Goal: Task Accomplishment & Management: Manage account settings

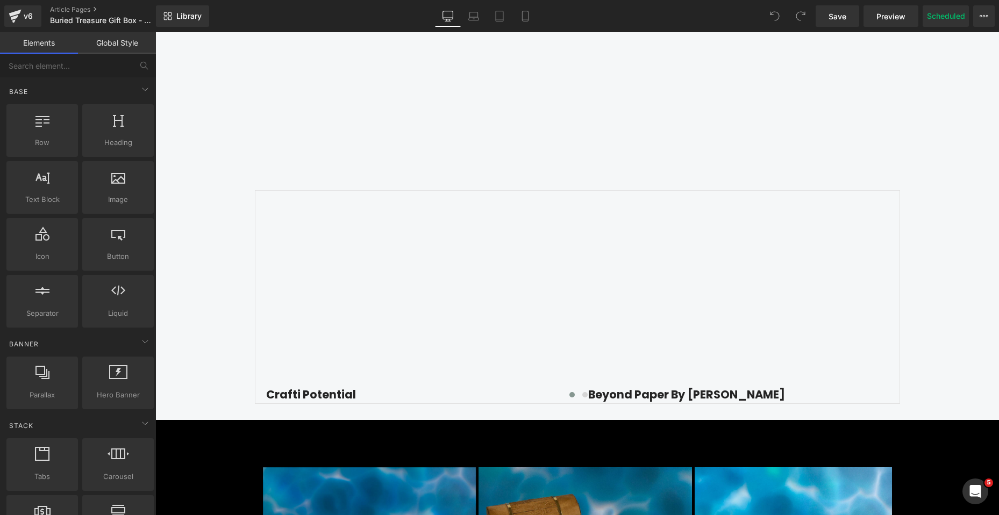
scroll to position [1505, 0]
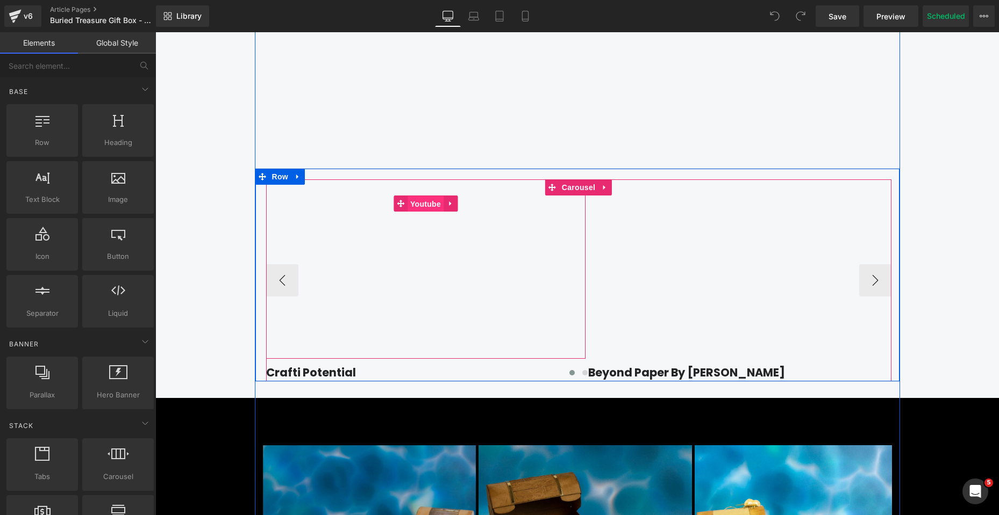
click at [427, 212] on span "Youtube" at bounding box center [425, 204] width 36 height 16
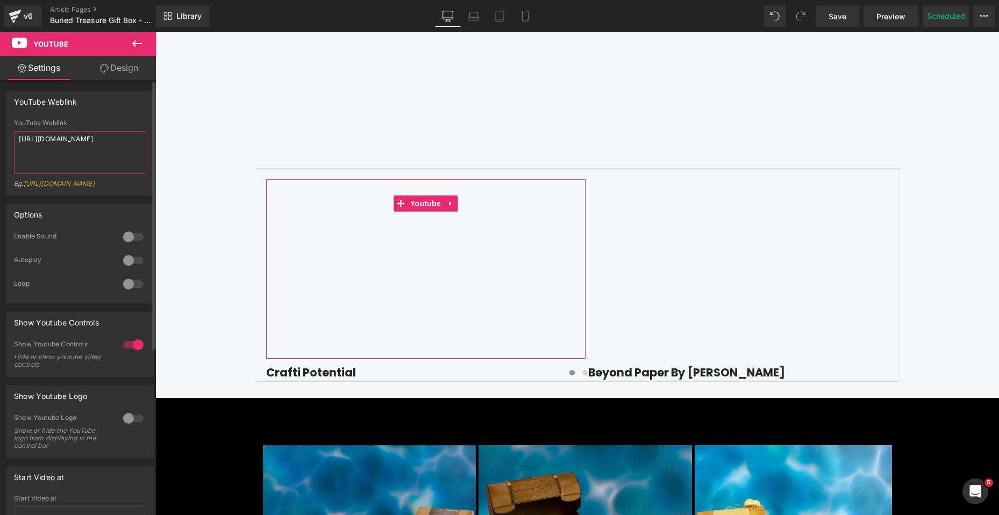
drag, startPoint x: 55, startPoint y: 140, endPoint x: 0, endPoint y: 140, distance: 54.8
click at [0, 140] on div "YouTube Weblink YouTube Weblink [URL][DOMAIN_NAME] Eg: [URL][DOMAIN_NAME]" at bounding box center [80, 139] width 161 height 113
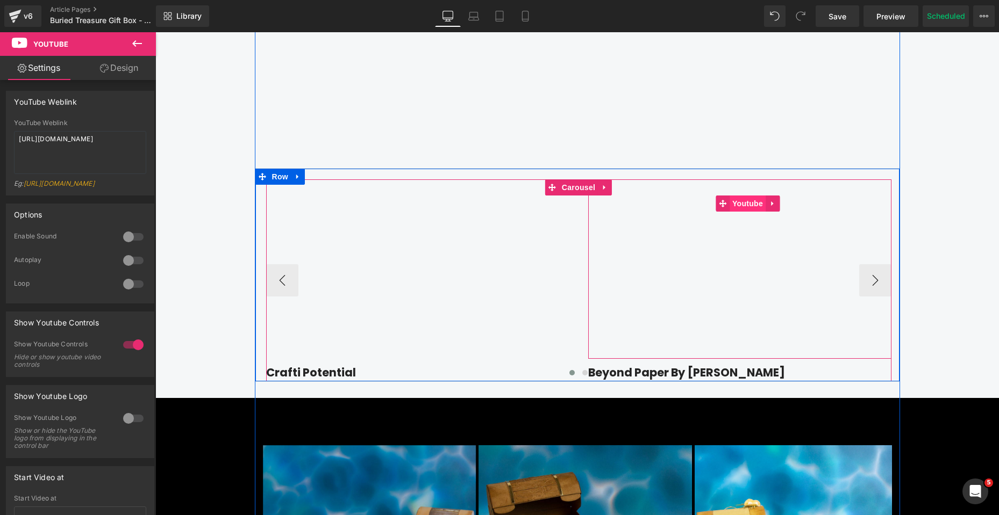
click at [746, 212] on span "Youtube" at bounding box center [747, 204] width 36 height 16
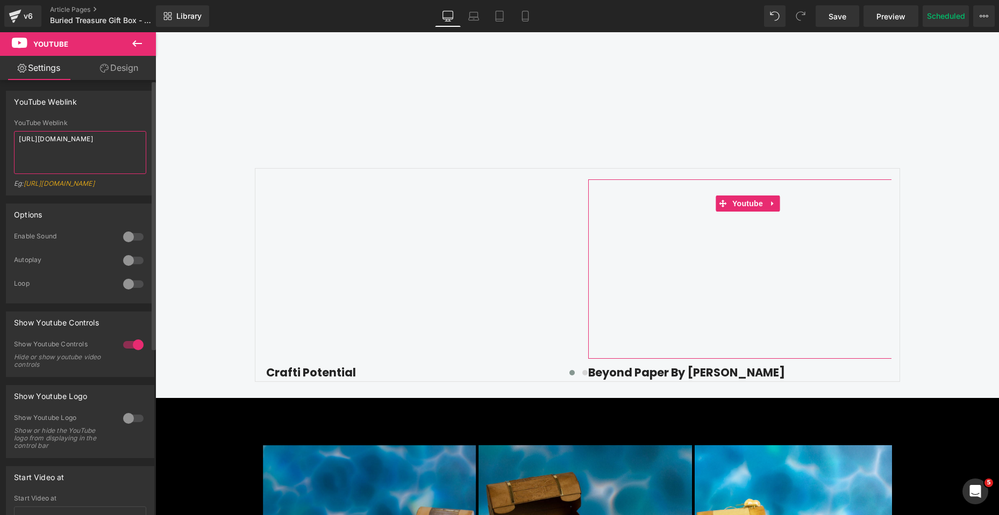
drag, startPoint x: 119, startPoint y: 141, endPoint x: 0, endPoint y: 140, distance: 119.3
click at [0, 140] on div "YouTube Weblink YouTube Weblink [URL][DOMAIN_NAME] Eg: [URL][DOMAIN_NAME]" at bounding box center [80, 139] width 161 height 113
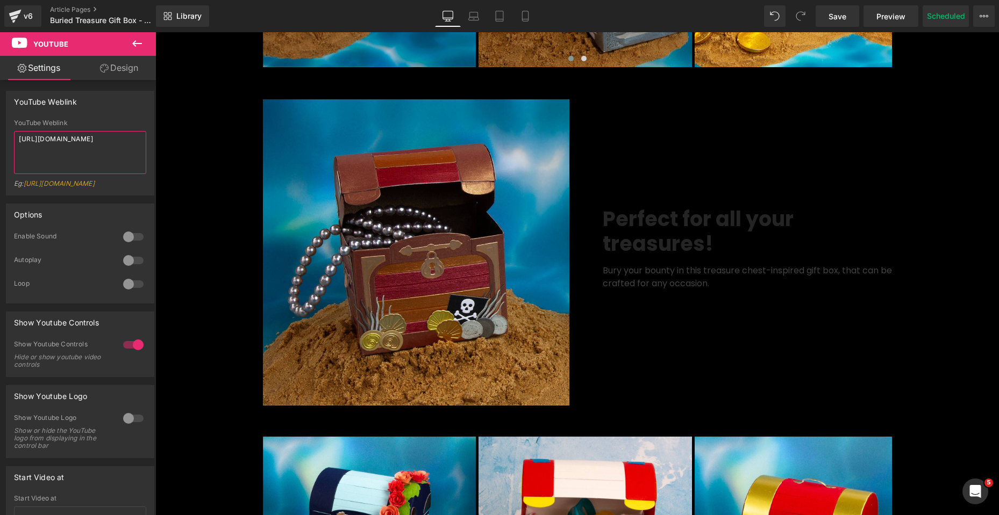
scroll to position [2150, 0]
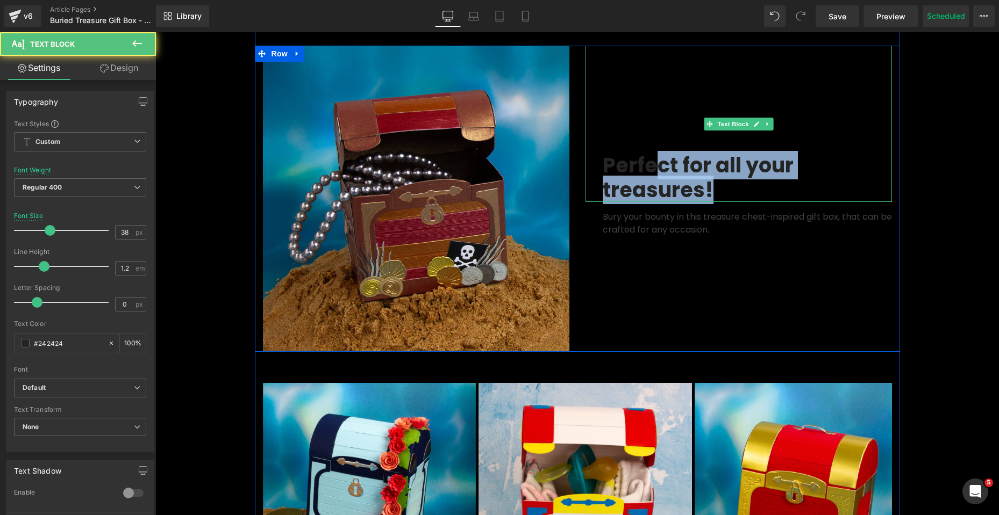
drag, startPoint x: 705, startPoint y: 205, endPoint x: 647, endPoint y: 193, distance: 59.2
click at [647, 193] on b "Perfect for all your treasures!" at bounding box center [697, 177] width 191 height 53
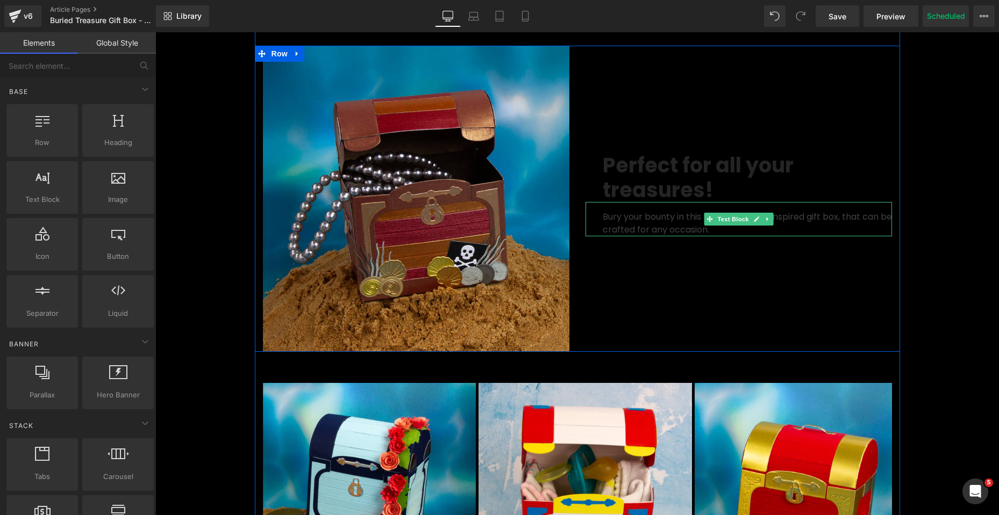
click at [666, 236] on p "Bury your bounty in this treasure chest-inspired gift box, that can be crafted …" at bounding box center [746, 224] width 289 height 26
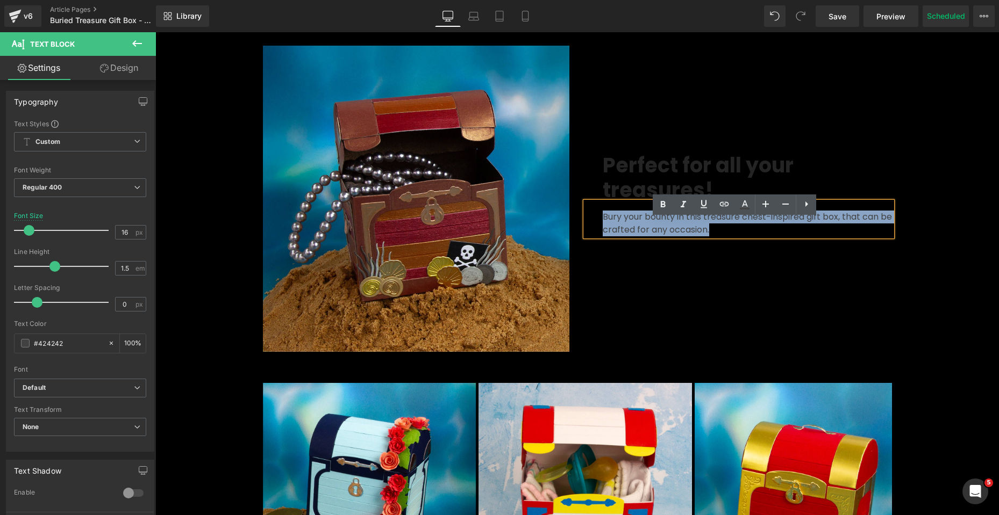
drag, startPoint x: 723, startPoint y: 249, endPoint x: 600, endPoint y: 231, distance: 124.5
click at [602, 231] on p "Bury your bounty in this treasure chest-inspired gift box, that can be crafted …" at bounding box center [746, 224] width 289 height 26
copy p "Bury your bounty in this treasure chest-inspired gift box, that can be crafted …"
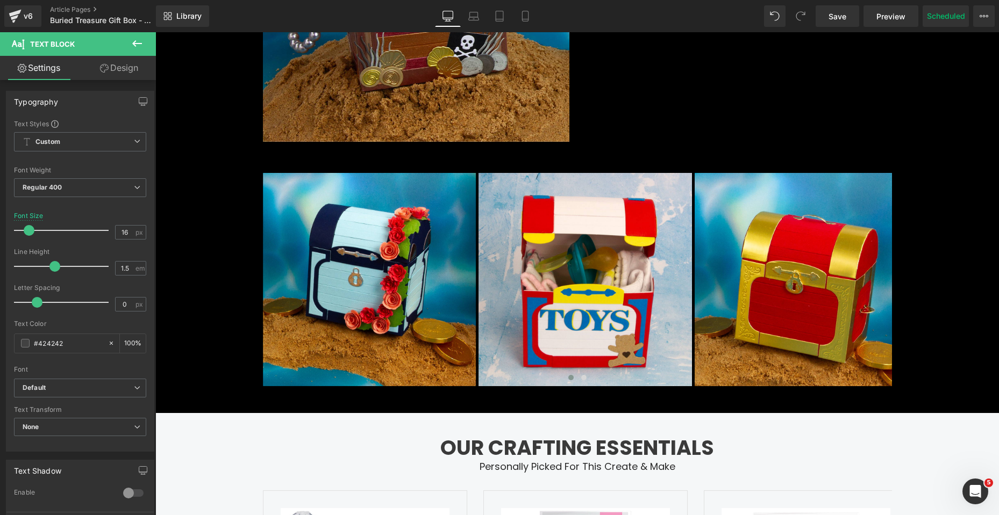
scroll to position [2365, 0]
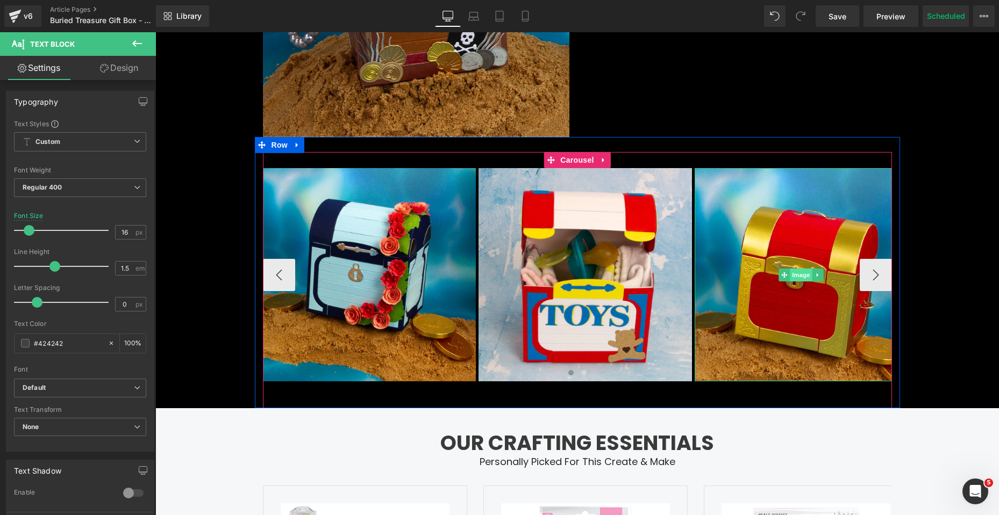
click at [793, 282] on span "Image" at bounding box center [800, 275] width 23 height 13
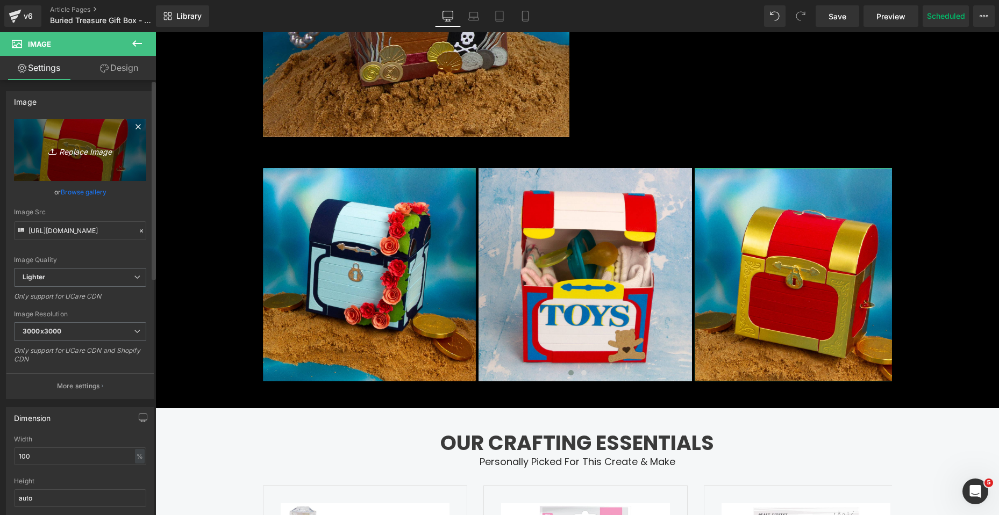
click at [73, 149] on icon "Replace Image" at bounding box center [80, 149] width 86 height 13
type input "C:\fakepath\Buried Treasure_SQUARE_11.jpg"
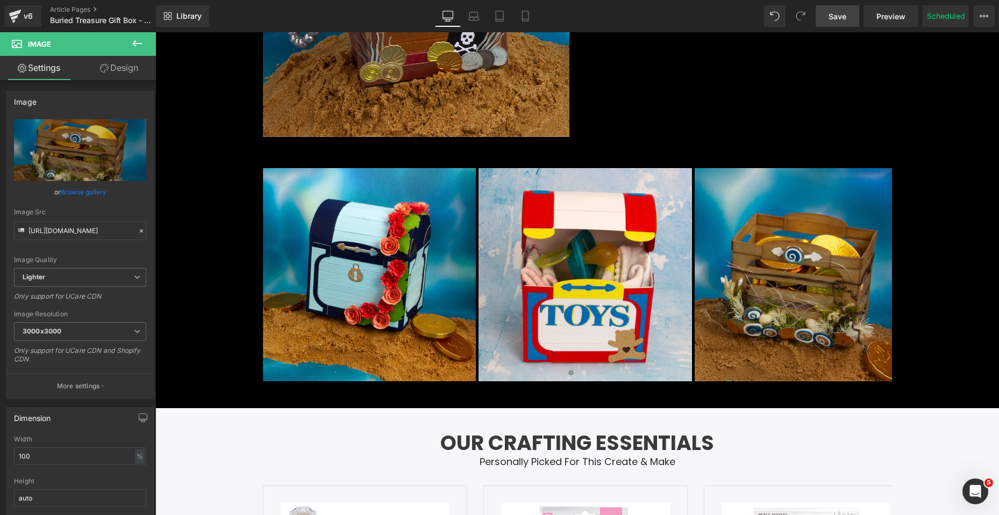
click at [839, 24] on link "Save" at bounding box center [837, 15] width 44 height 21
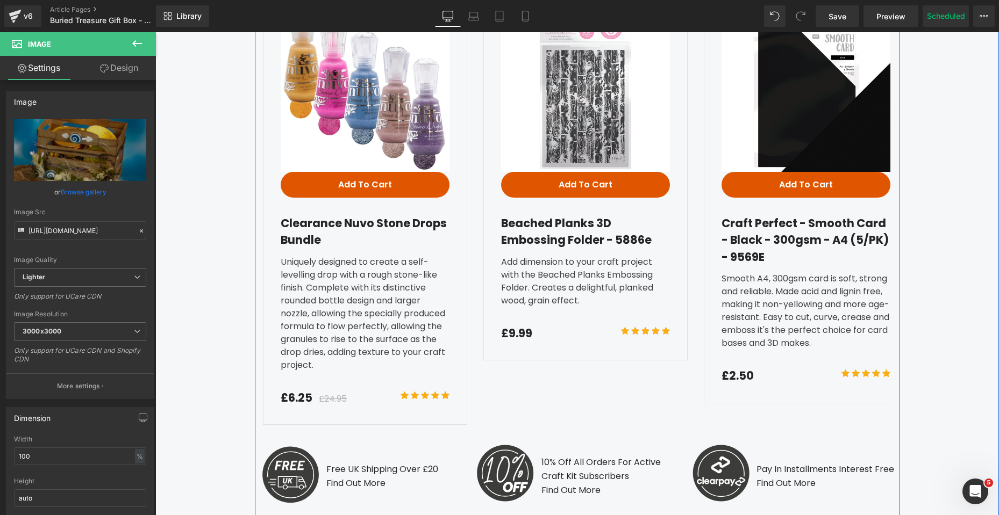
scroll to position [2848, 0]
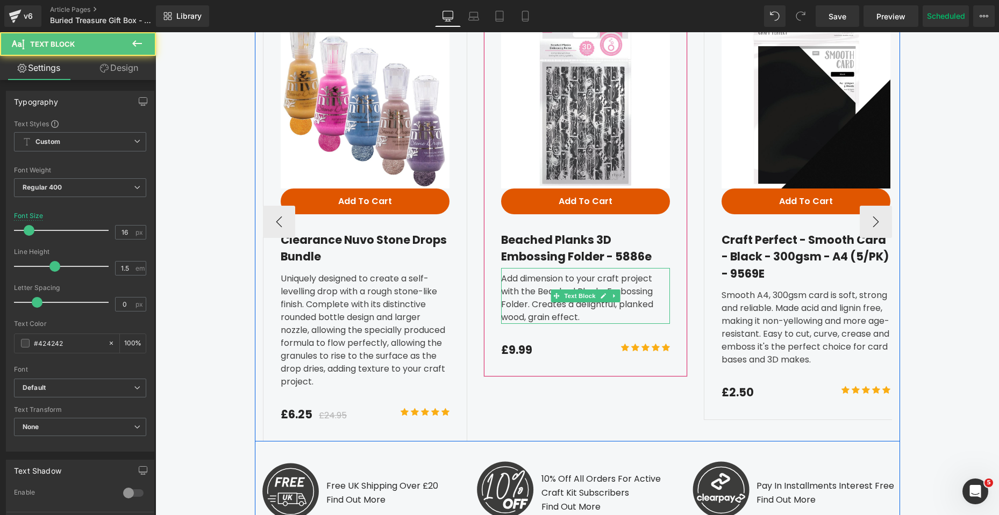
click at [578, 324] on div "Add dimension to your craft project with the Beached Planks Embossing Folder. C…" at bounding box center [585, 296] width 169 height 56
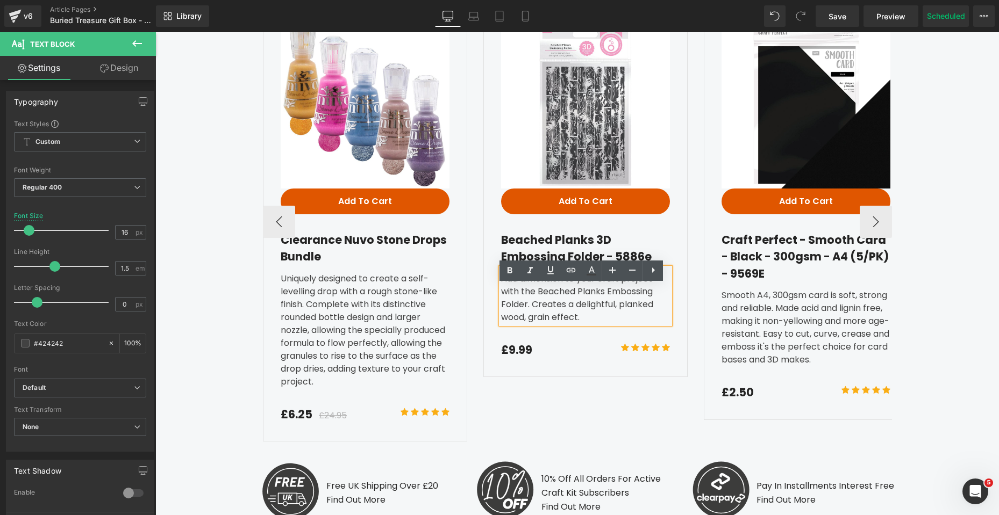
drag, startPoint x: 579, startPoint y: 335, endPoint x: 497, endPoint y: 297, distance: 90.6
click at [501, 297] on div "Add dimension to your craft project with the Beached Planks Embossing Folder. C…" at bounding box center [585, 296] width 169 height 56
copy div "Add dimension to your craft project with the Beached Planks Embossing Folder. C…"
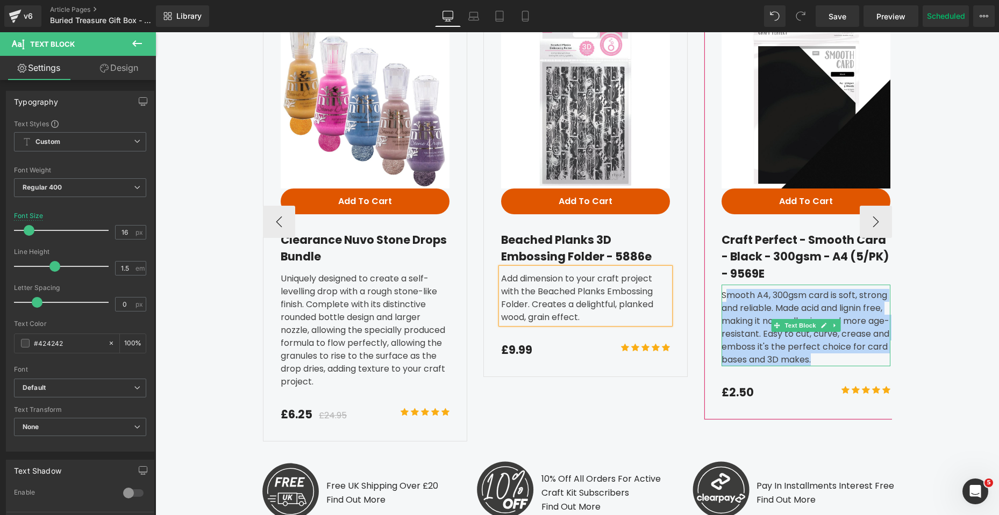
drag, startPoint x: 877, startPoint y: 378, endPoint x: 720, endPoint y: 310, distance: 170.6
click at [721, 310] on div "Smooth A4, 300gsm card is soft, strong and reliable. Made acid and lignin free,…" at bounding box center [805, 326] width 169 height 82
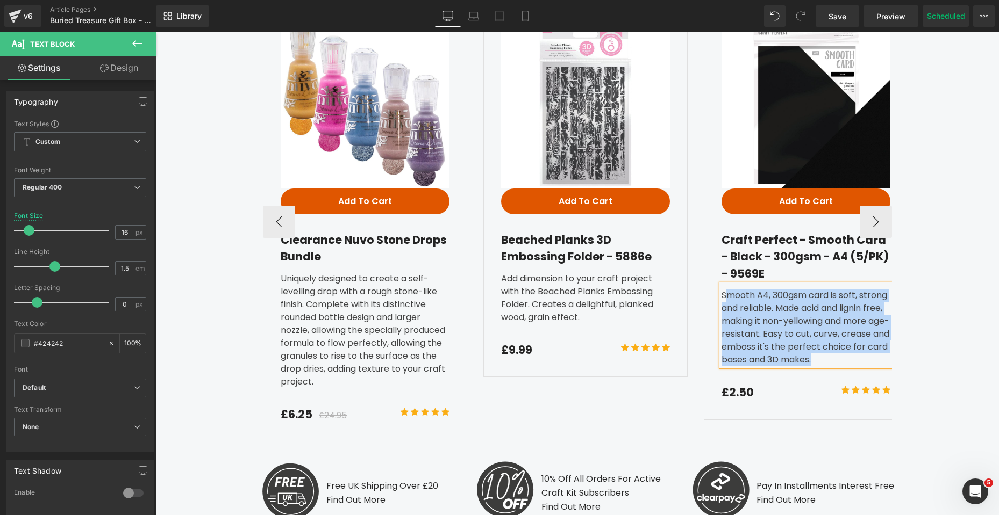
copy div "mooth A4, 300gsm card is soft, strong and reliable. Made acid and lignin free, …"
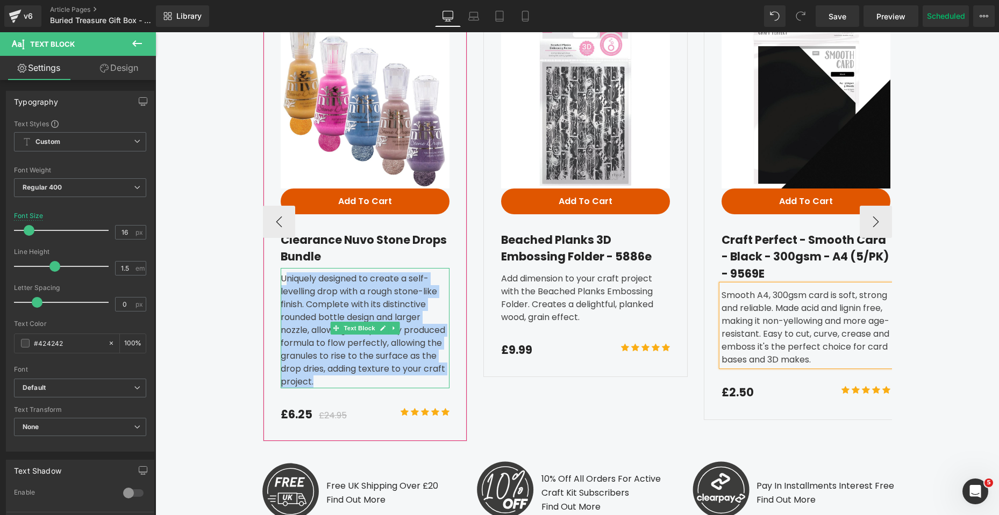
drag, startPoint x: 279, startPoint y: 295, endPoint x: 354, endPoint y: 395, distance: 125.2
click at [354, 389] on div "Uniquely designed to create a self-levelling drop with a rough stone-like finis…" at bounding box center [365, 328] width 169 height 120
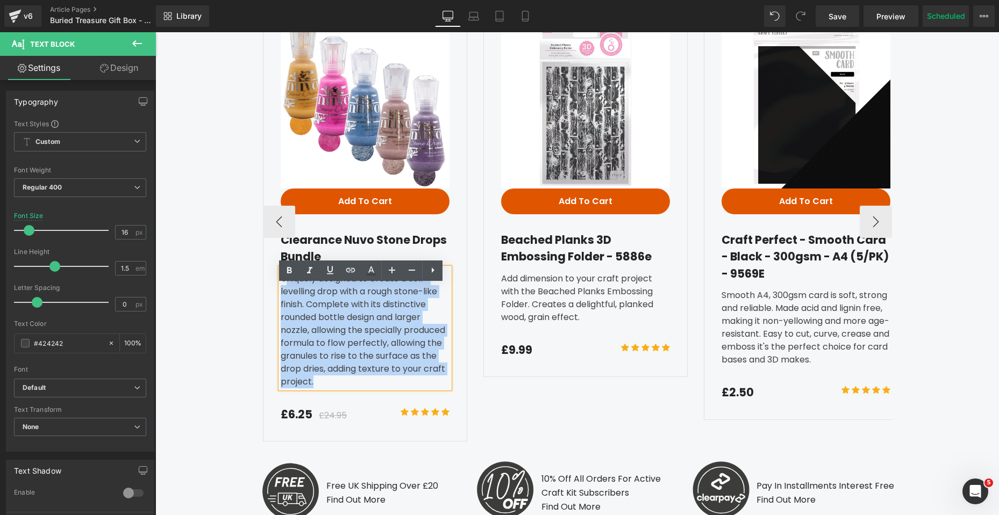
copy div "niquely designed to create a self-levelling drop with a rough stone-like finish…"
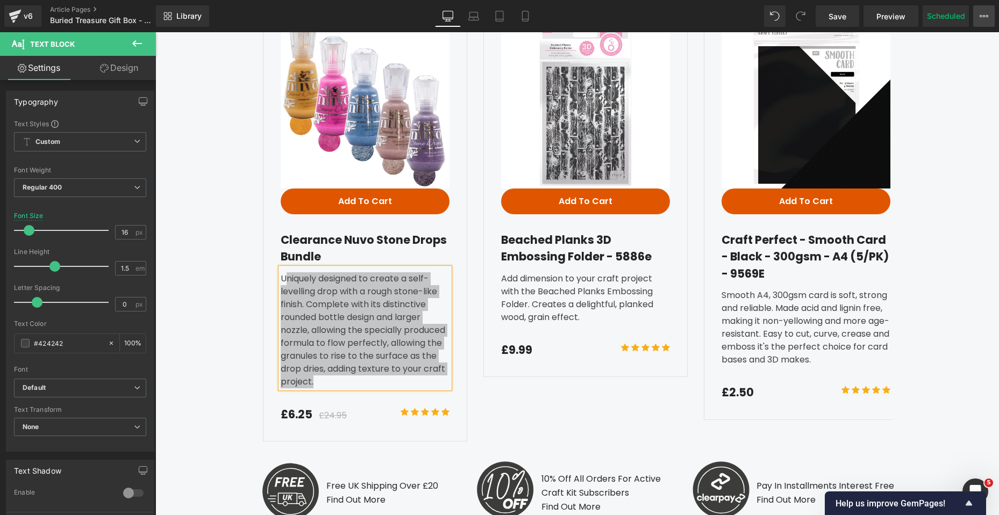
click at [984, 14] on icon at bounding box center [983, 16] width 9 height 9
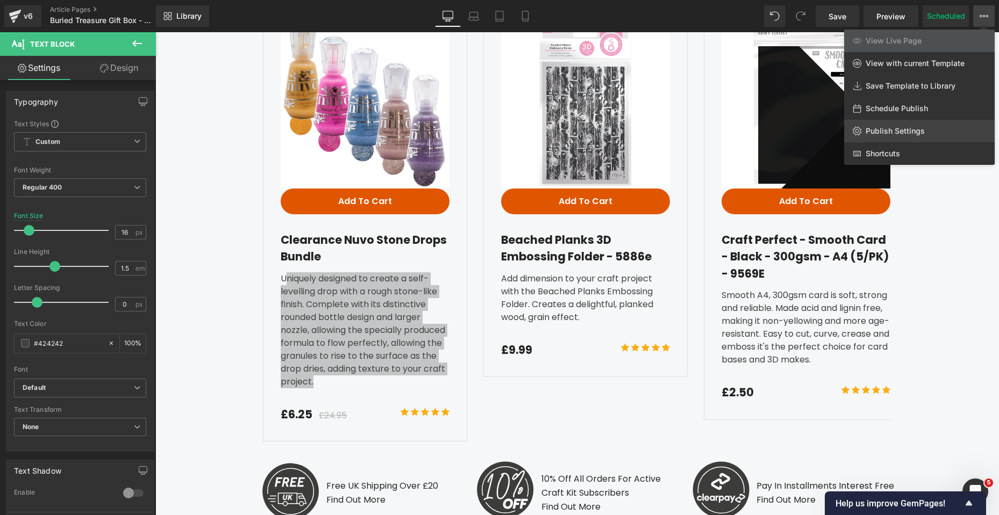
click at [909, 125] on link "Publish Settings" at bounding box center [919, 131] width 150 height 23
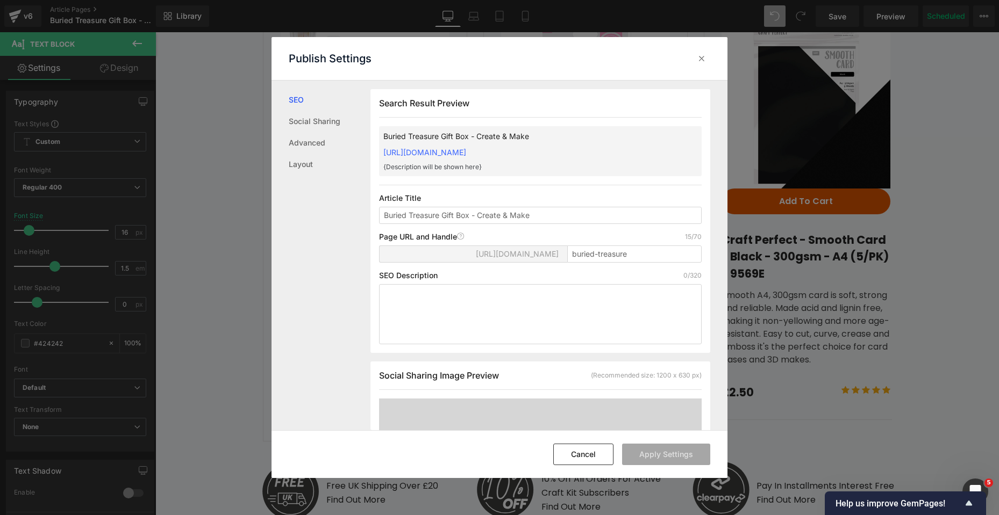
scroll to position [1, 0]
click at [702, 60] on icon at bounding box center [701, 58] width 11 height 11
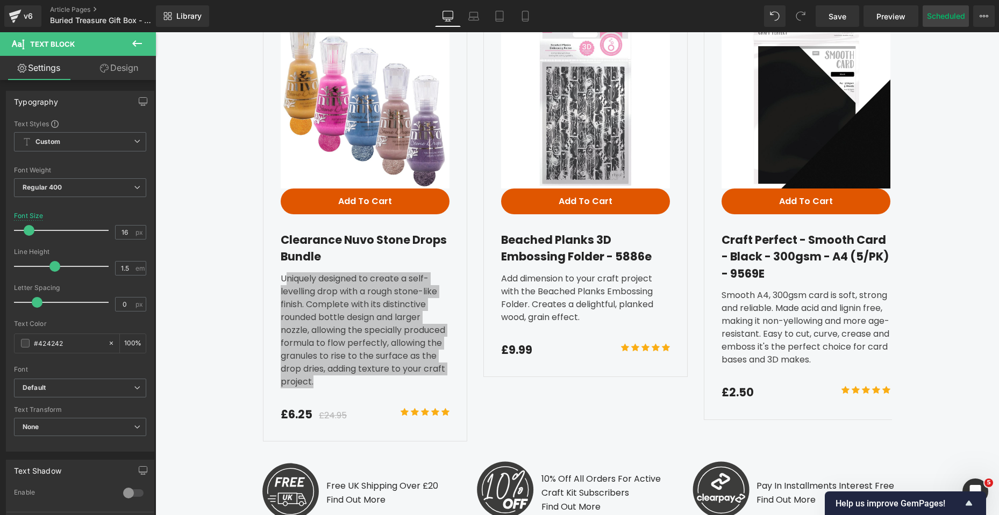
click at [950, 20] on button "Scheduled" at bounding box center [945, 15] width 46 height 21
select select
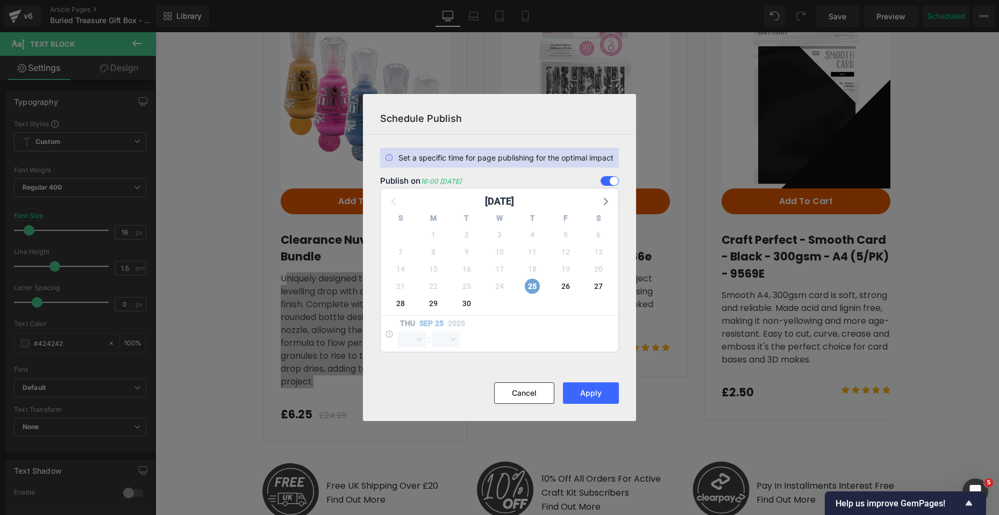
click at [530, 288] on span "25" at bounding box center [532, 286] width 15 height 15
click at [416, 337] on div "[DATE] 00 01 02 03 04 05 06 07 08 09 10 11 12 13 14 15 16 17 18 19 20 21 22 23 …" at bounding box center [499, 333] width 238 height 37
click at [607, 183] on span at bounding box center [609, 181] width 18 height 10
click at [0, 0] on input "checkbox" at bounding box center [0, 0] width 0 height 0
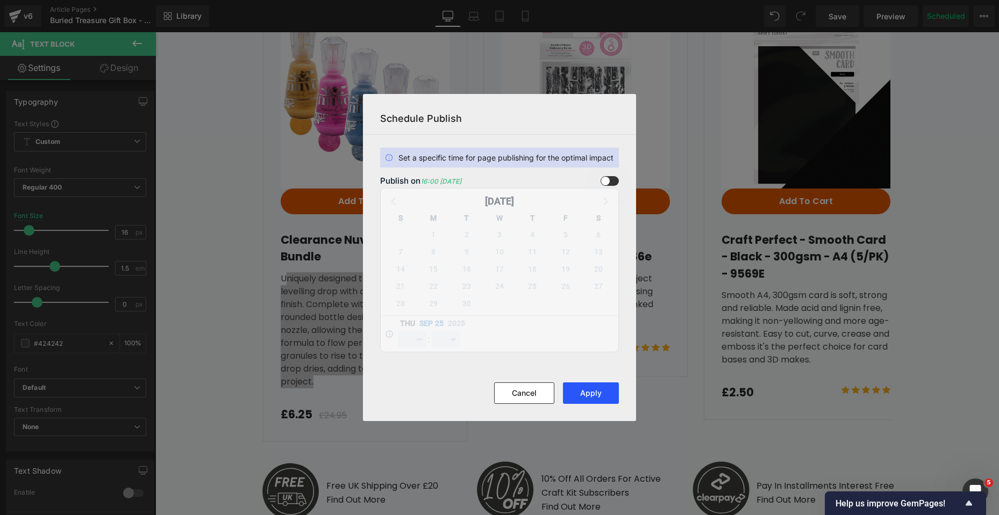
click at [590, 396] on button "Apply" at bounding box center [591, 393] width 56 height 21
click at [516, 390] on button "Cancel" at bounding box center [524, 393] width 60 height 21
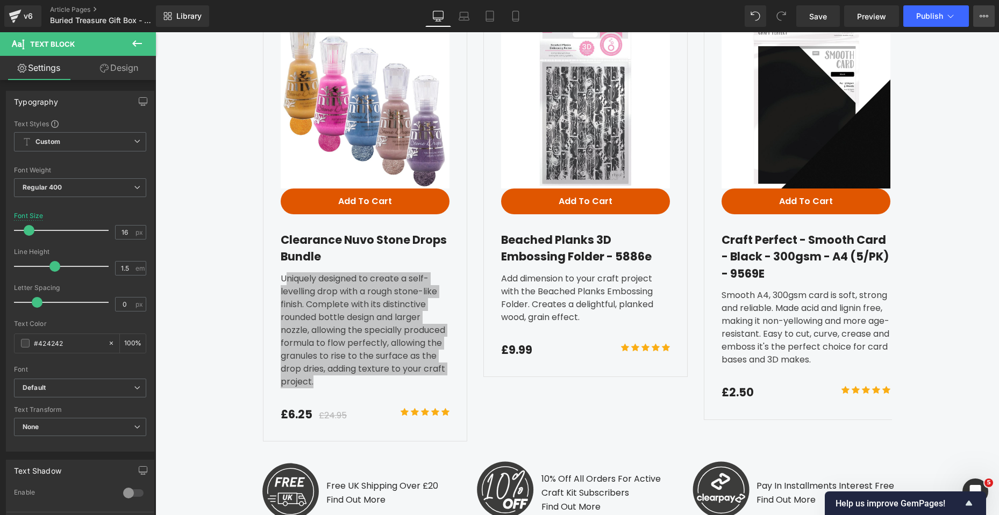
click at [978, 15] on button "View Live Page View with current Template Save Template to Library Schedule Pub…" at bounding box center [983, 15] width 21 height 21
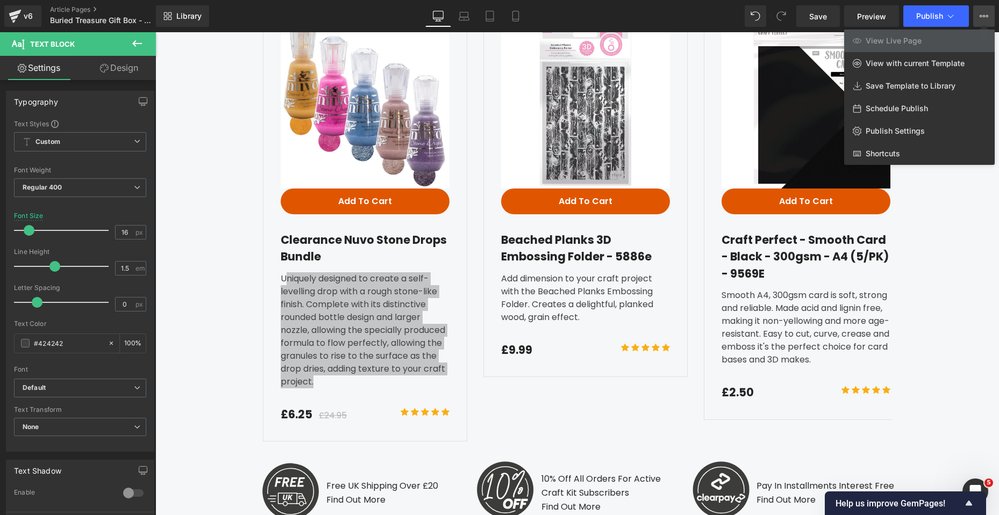
click at [908, 104] on span "Schedule Publish" at bounding box center [896, 109] width 62 height 10
select select
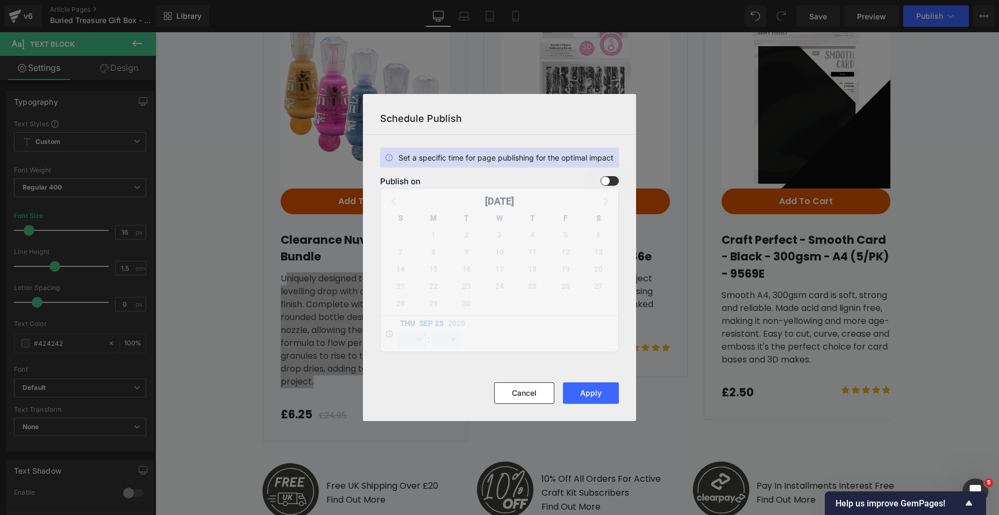
click at [608, 178] on span at bounding box center [609, 181] width 18 height 10
click at [0, 0] on input "checkbox" at bounding box center [0, 0] width 0 height 0
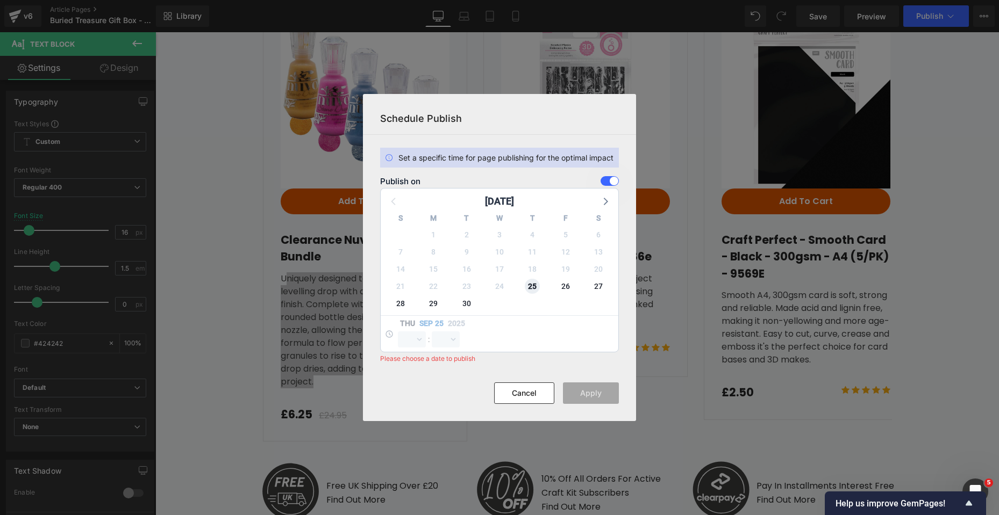
click at [534, 286] on span "25" at bounding box center [532, 286] width 15 height 15
click at [417, 339] on select "00 01 02 03 04 05 06 07 08 09 10 11 12 13 14 15 16 17 18 19 20 21 22 23" at bounding box center [412, 340] width 28 height 16
select select "15"
click at [398, 332] on select "00 01 02 03 04 05 06 07 08 09 10 11 12 13 14 15 16 17 18 19 20 21 22 23" at bounding box center [412, 340] width 28 height 16
click at [449, 338] on select "00 01 02 03 04 05 06 07 08 09 10 11 12 13 14 15 16 17 18 19 20 21 22 23 24 25 2…" at bounding box center [446, 340] width 28 height 16
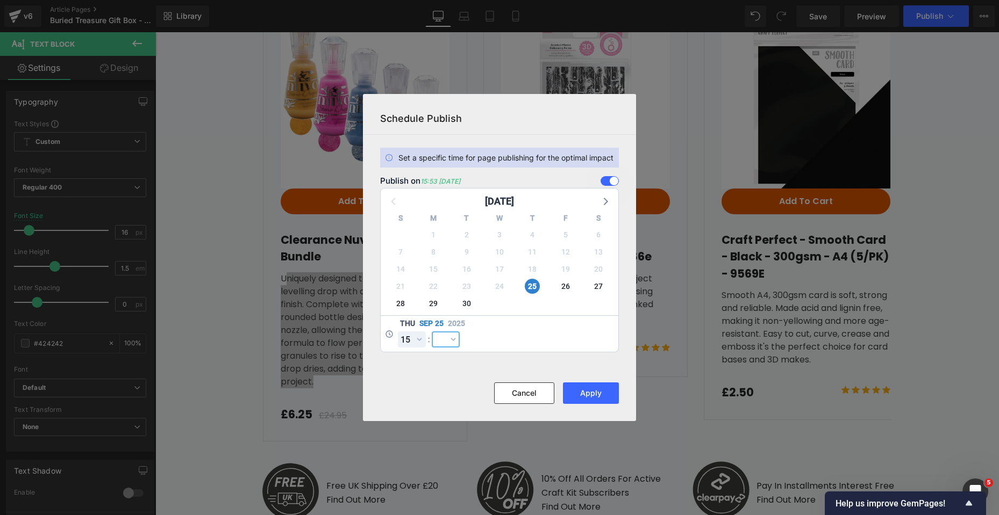
select select "58"
click at [432, 332] on select "00 01 02 03 04 05 06 07 08 09 10 11 12 13 14 15 16 17 18 19 20 21 22 23 24 25 2…" at bounding box center [446, 340] width 28 height 16
click at [593, 399] on button "Apply" at bounding box center [591, 393] width 56 height 21
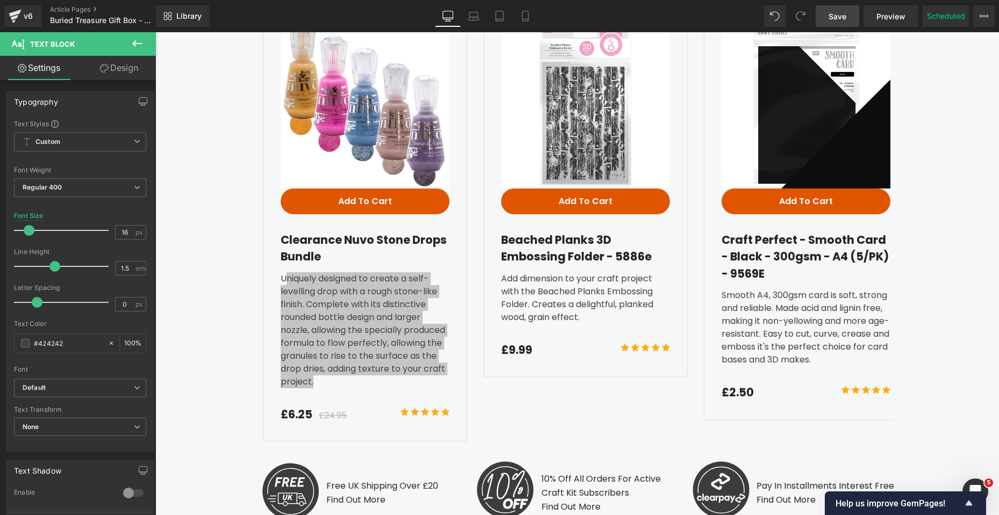
click at [842, 16] on span "Save" at bounding box center [837, 16] width 18 height 11
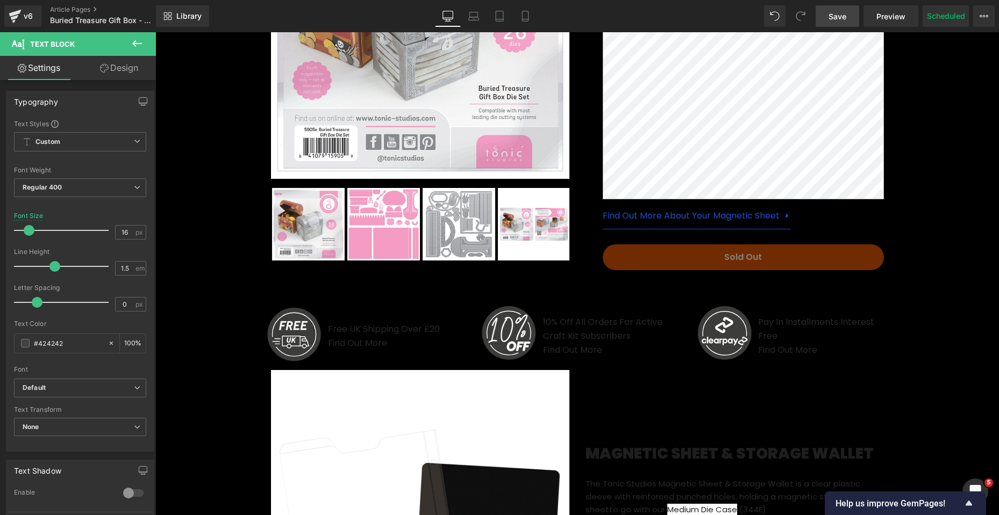
scroll to position [591, 0]
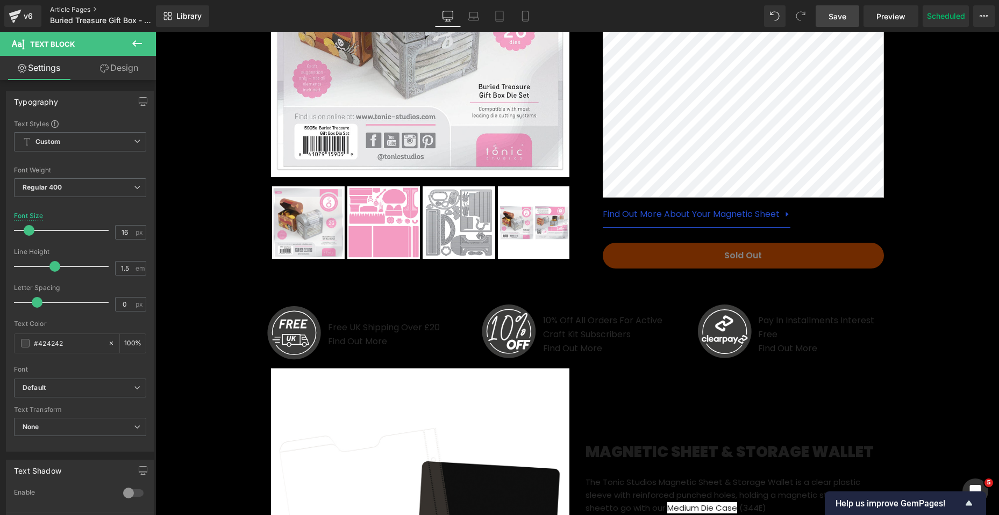
click at [67, 7] on link "Article Pages" at bounding box center [112, 9] width 124 height 9
